Goal: Find specific page/section: Find specific page/section

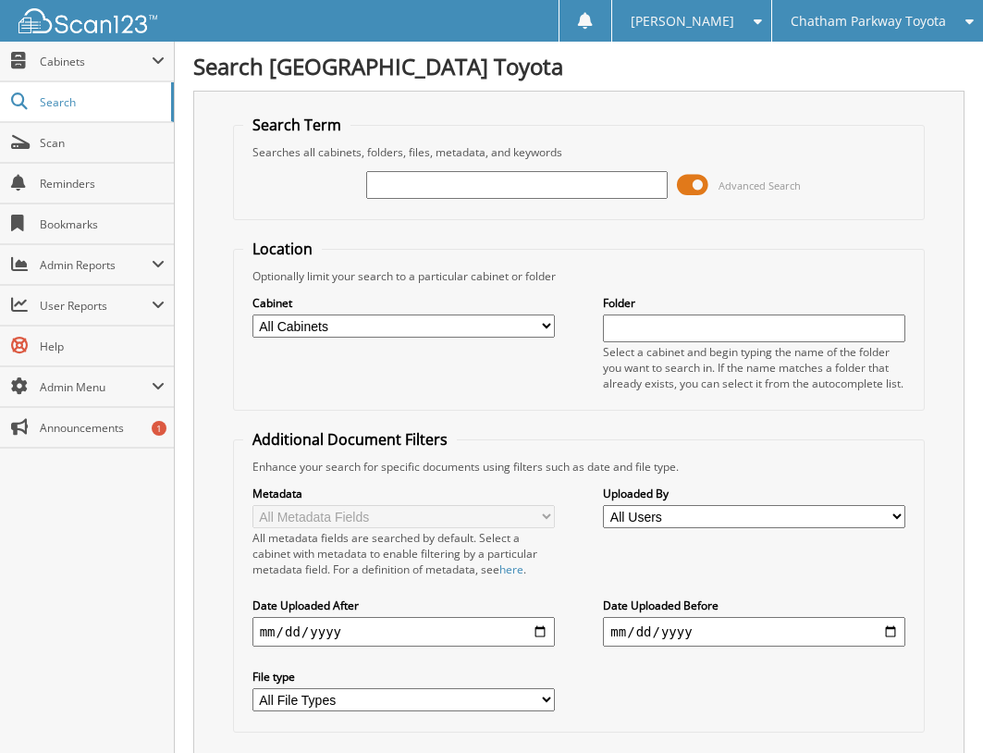
click at [428, 188] on input "text" at bounding box center [517, 185] width 302 height 28
type input "U251104"
drag, startPoint x: 467, startPoint y: 177, endPoint x: 127, endPoint y: 242, distance: 346.5
click at [197, 219] on div "Search Term Searches all cabinets, folders, files, metadata, and keywords U2511…" at bounding box center [578, 453] width 771 height 724
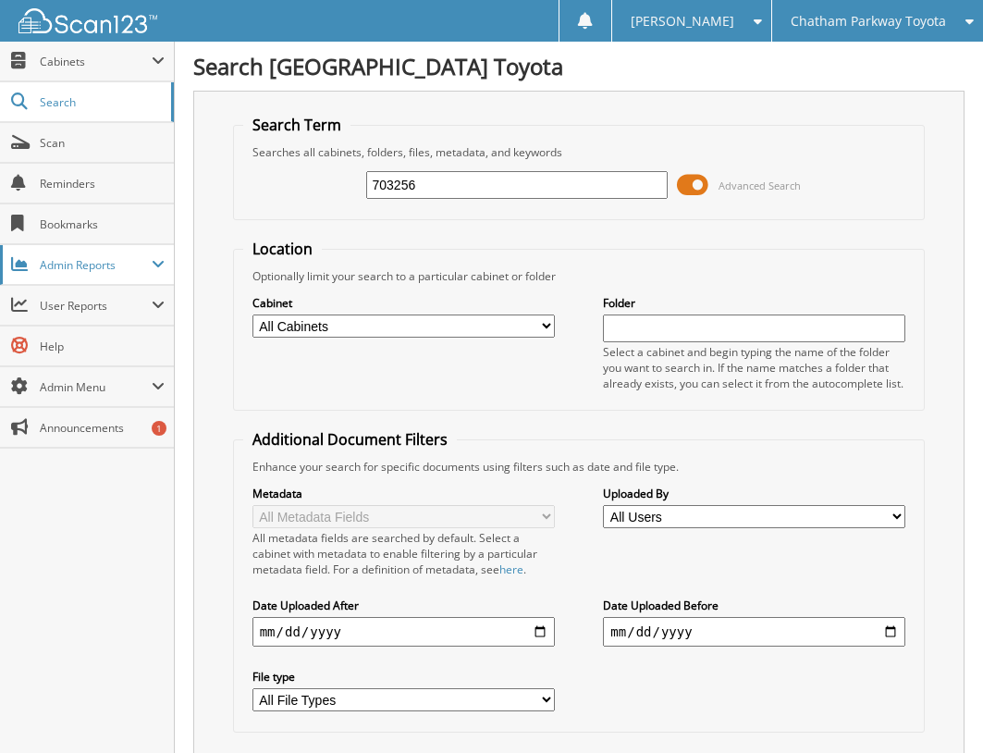
type input "703256"
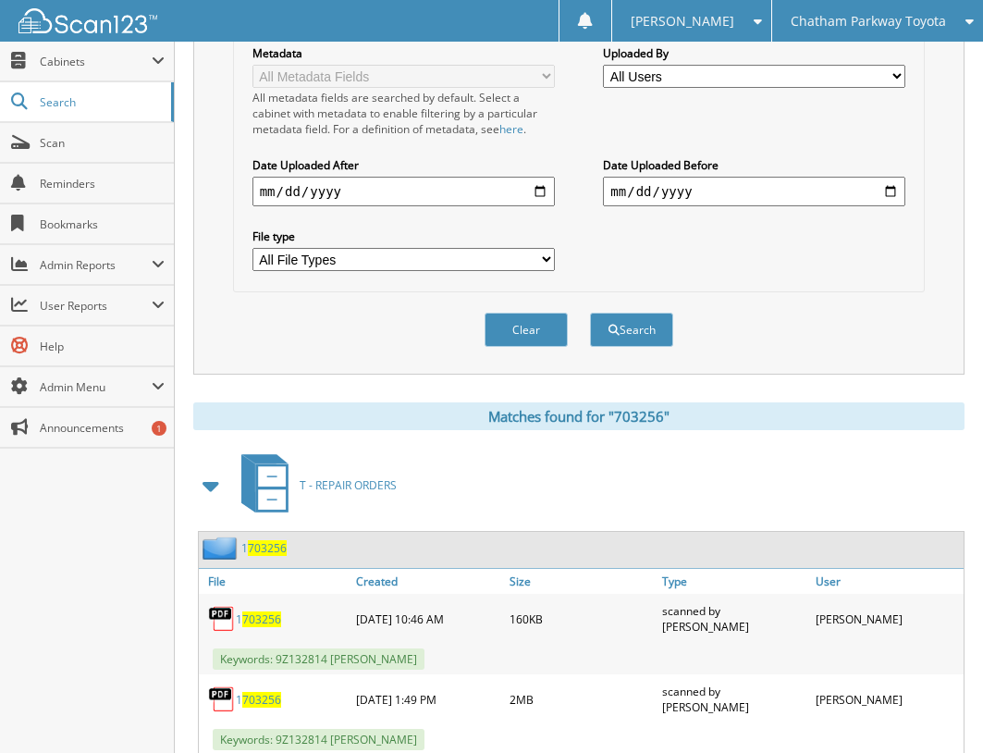
scroll to position [724, 0]
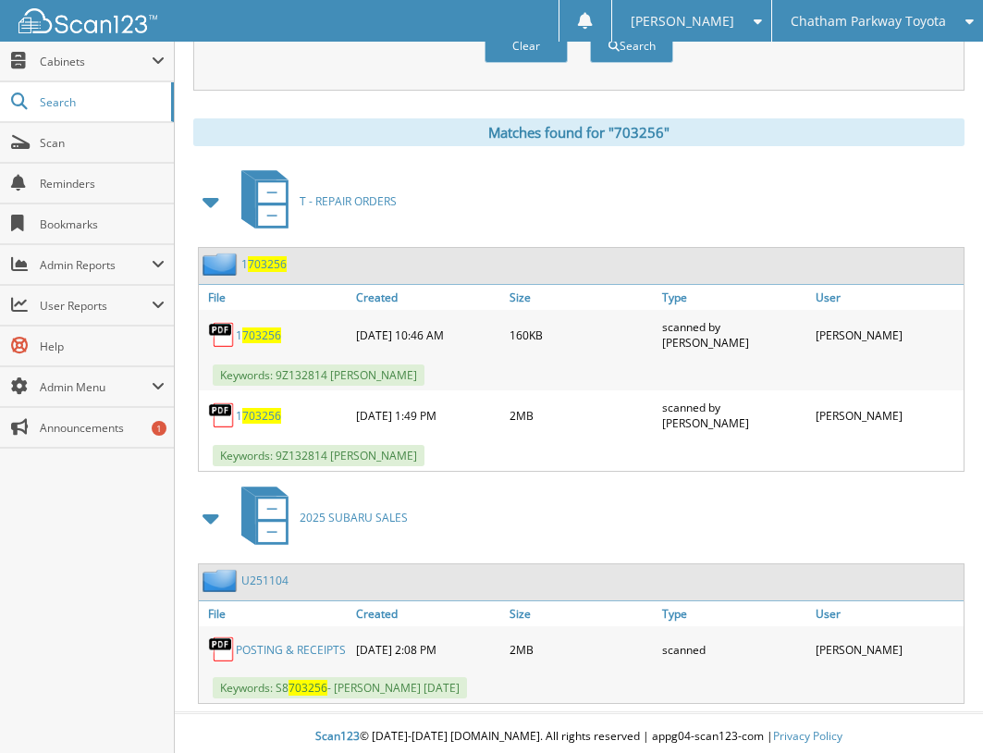
click at [270, 653] on div "POSTING & RECEIPTS" at bounding box center [275, 648] width 153 height 37
click at [273, 646] on link "POSTING & RECEIPTS" at bounding box center [291, 650] width 110 height 16
click at [256, 581] on link "U251104" at bounding box center [264, 580] width 47 height 16
